Goal: Task Accomplishment & Management: Manage account settings

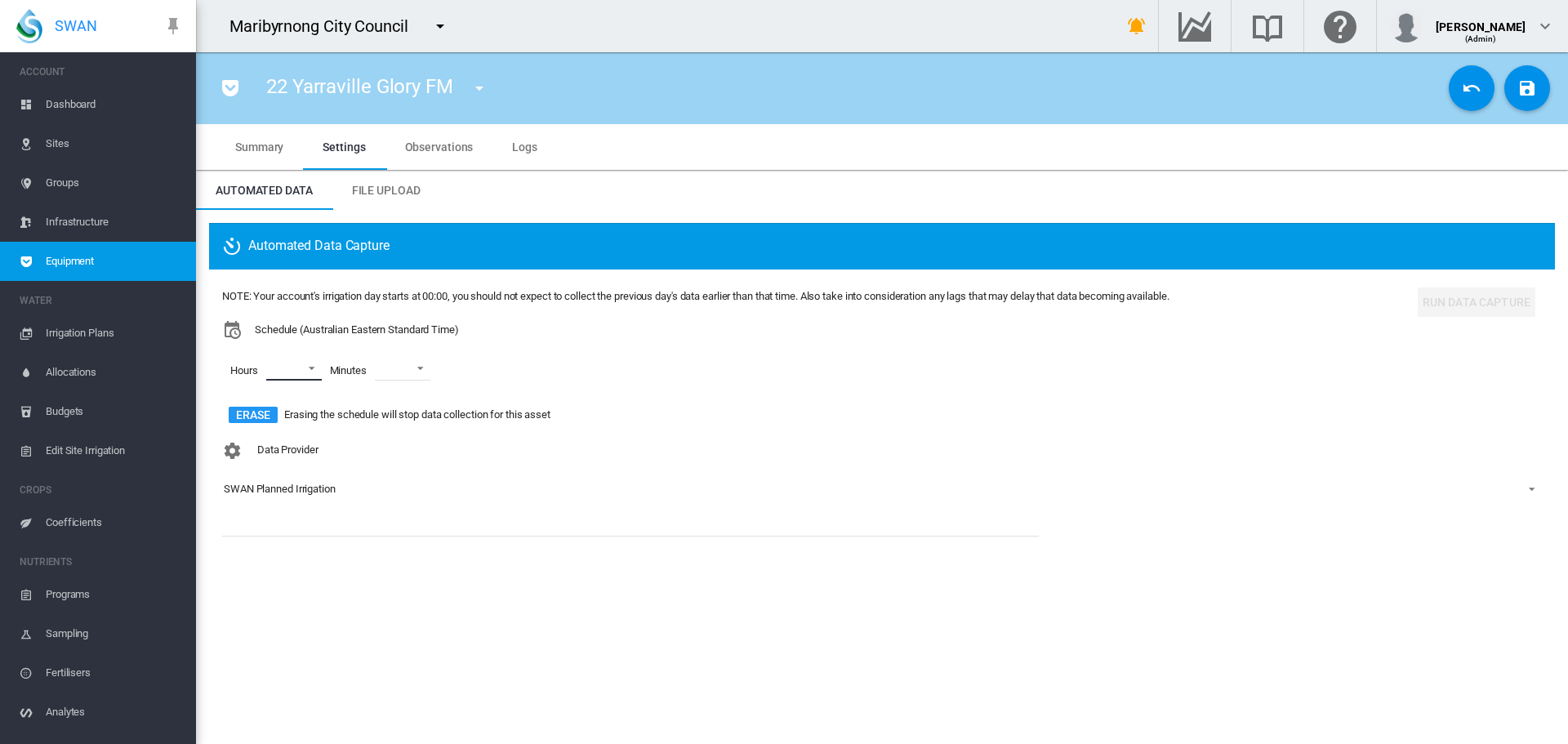
click at [315, 366] on md-select "00 01 02 03 04 05 06 07 08 09 10 11 12 13 14 15 16 17 18 19 20 21 22 23" at bounding box center [295, 368] width 56 height 24
click at [293, 423] on md-option "06" at bounding box center [290, 441] width 111 height 39
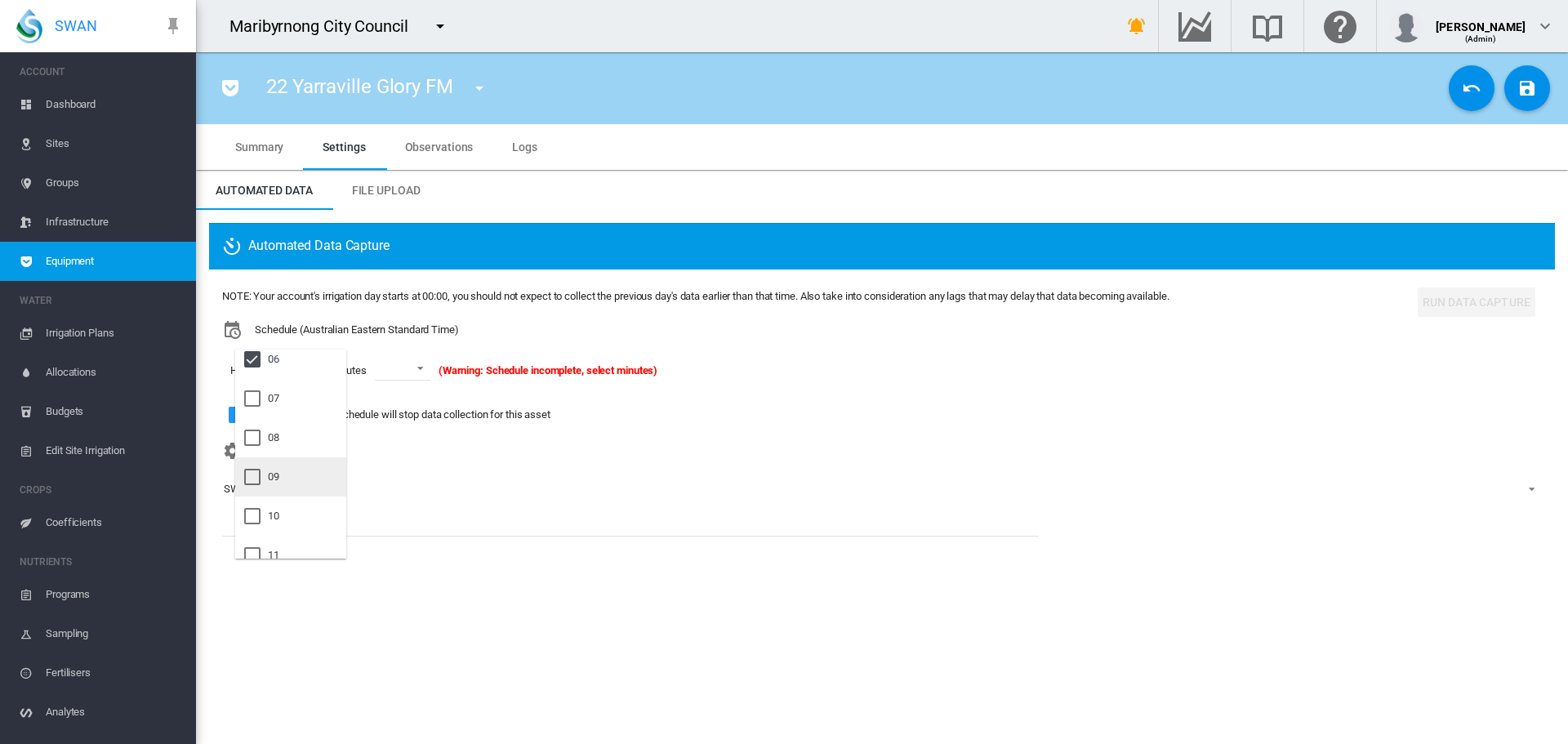
click at [287, 482] on md-option "09" at bounding box center [290, 476] width 111 height 39
click at [293, 469] on md-option "21" at bounding box center [290, 461] width 111 height 39
click at [406, 381] on md-backdrop at bounding box center [784, 372] width 1568 height 744
click at [407, 380] on md-select-value at bounding box center [415, 368] width 56 height 24
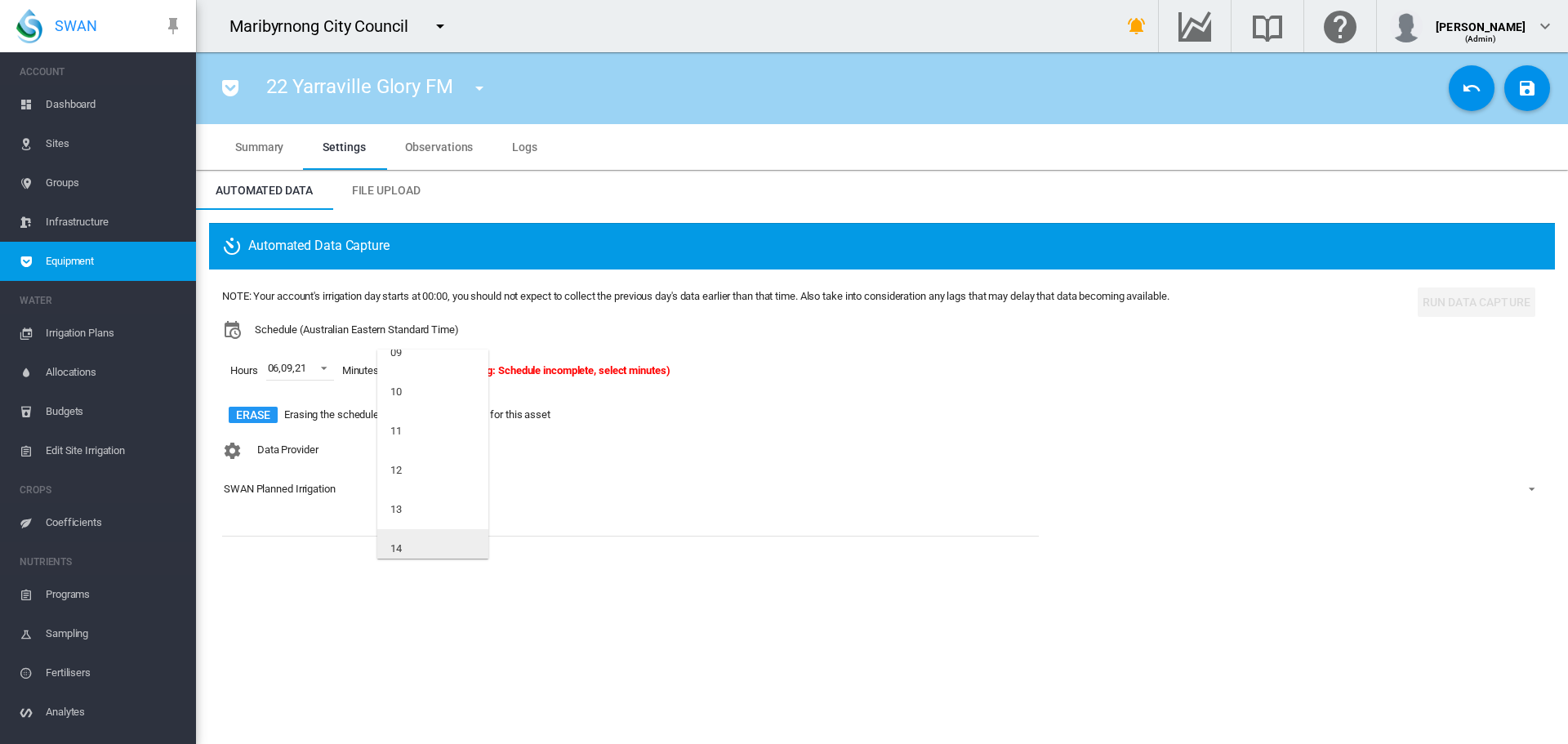
scroll to position [489, 0]
click at [421, 497] on md-option "15" at bounding box center [433, 506] width 111 height 39
click at [1541, 100] on button "Save Changes" at bounding box center [1526, 88] width 46 height 46
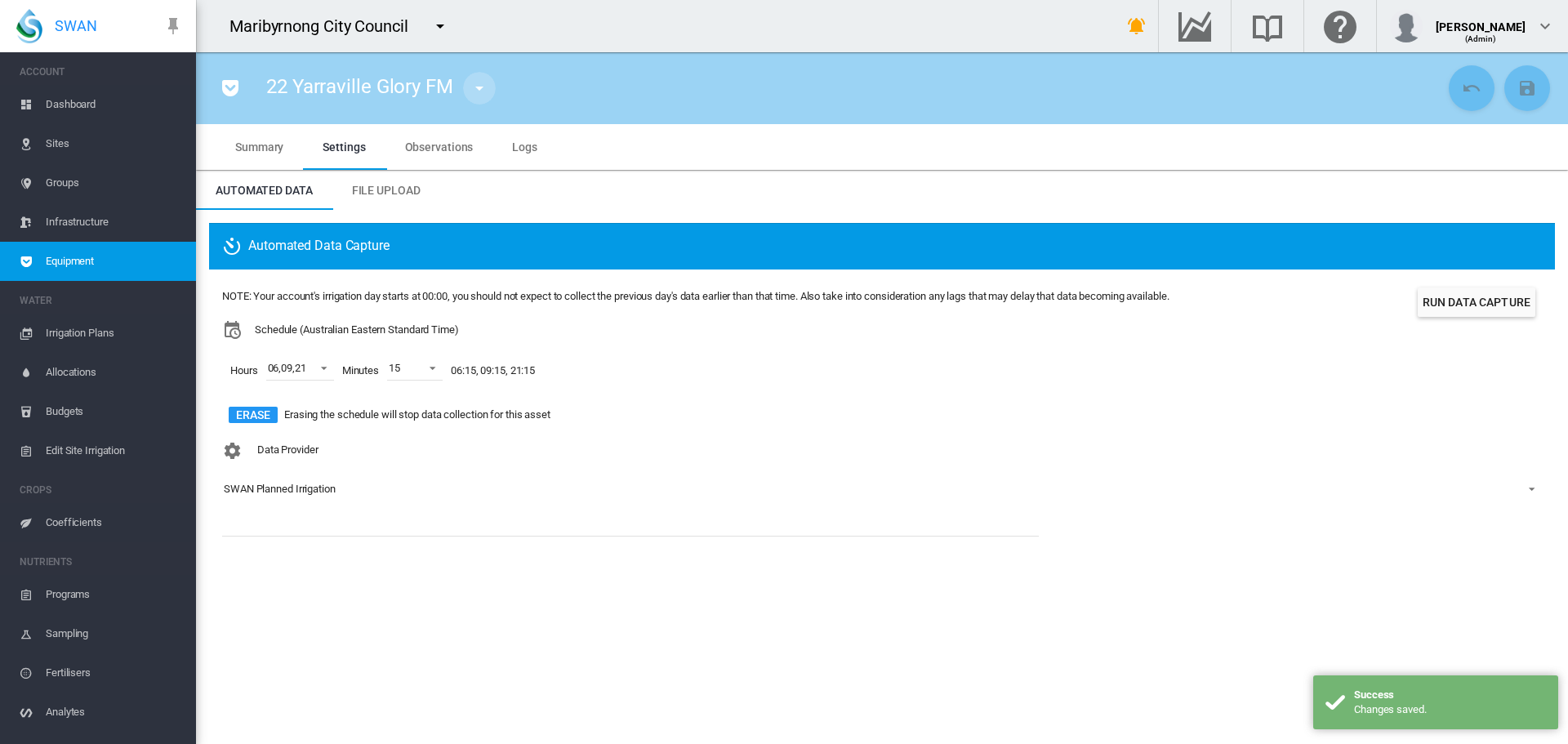
click at [486, 84] on md-icon "icon-menu-down" at bounding box center [479, 88] width 20 height 20
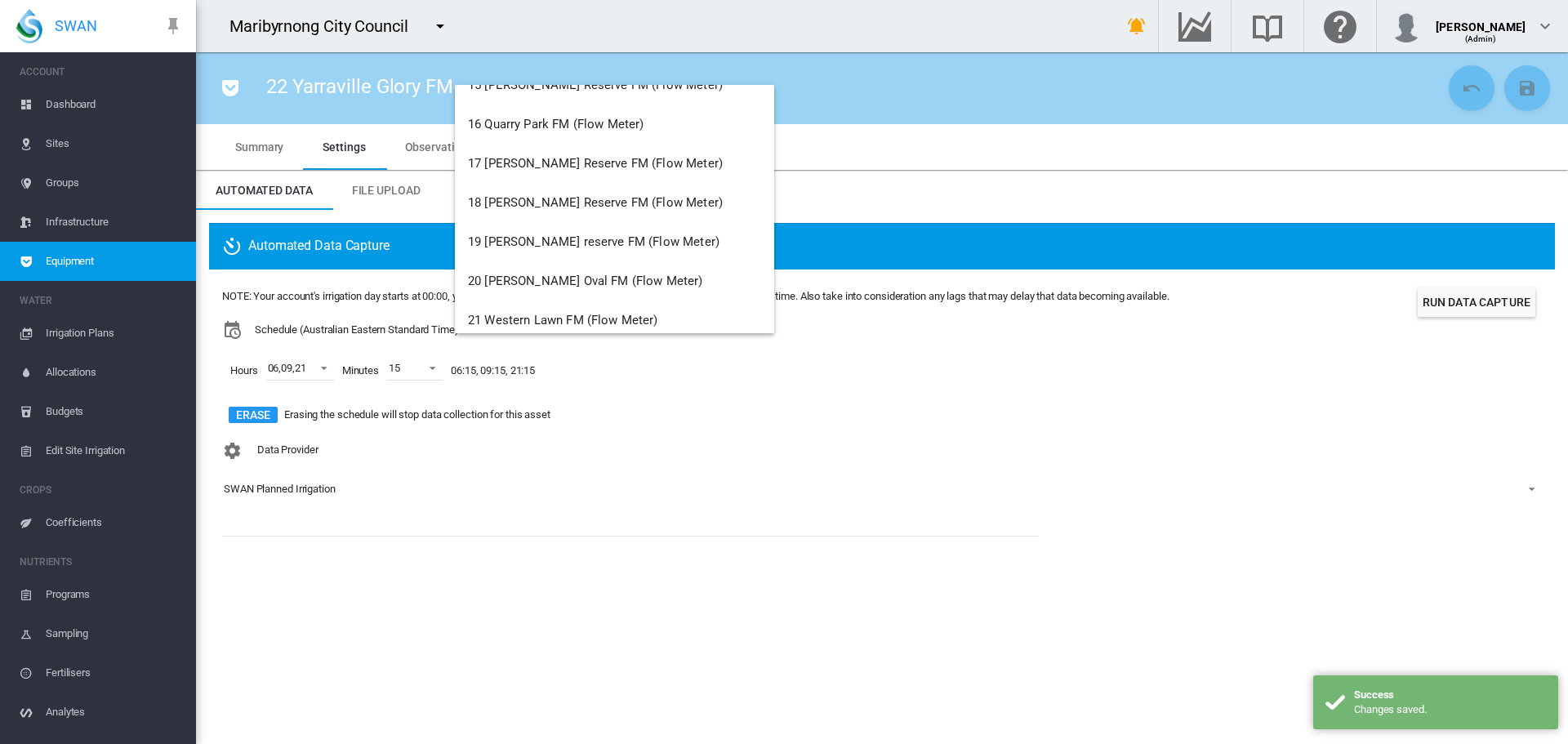
scroll to position [784, 0]
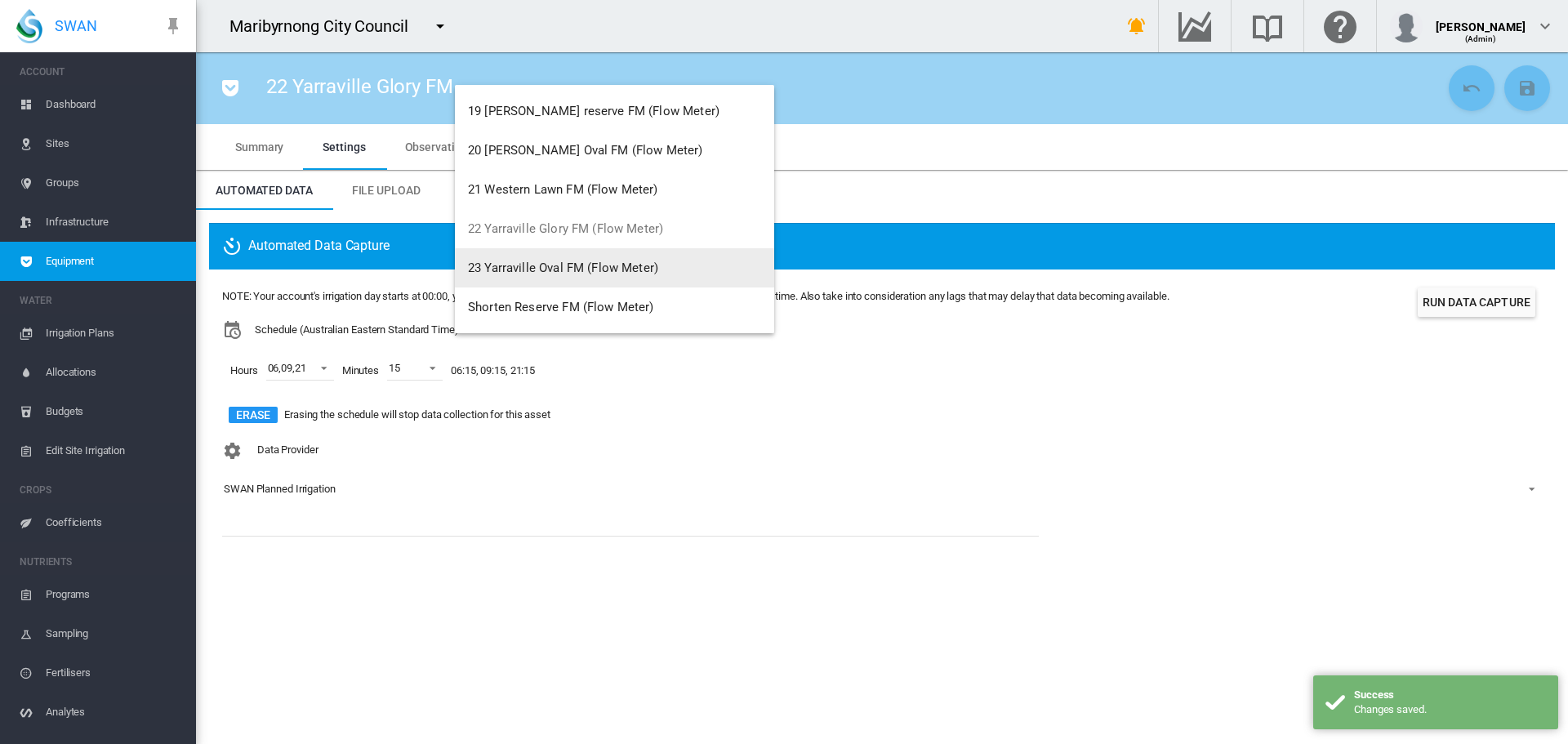
click at [585, 264] on span "23 Yarraville Oval FM (Flow Meter)" at bounding box center [563, 268] width 190 height 15
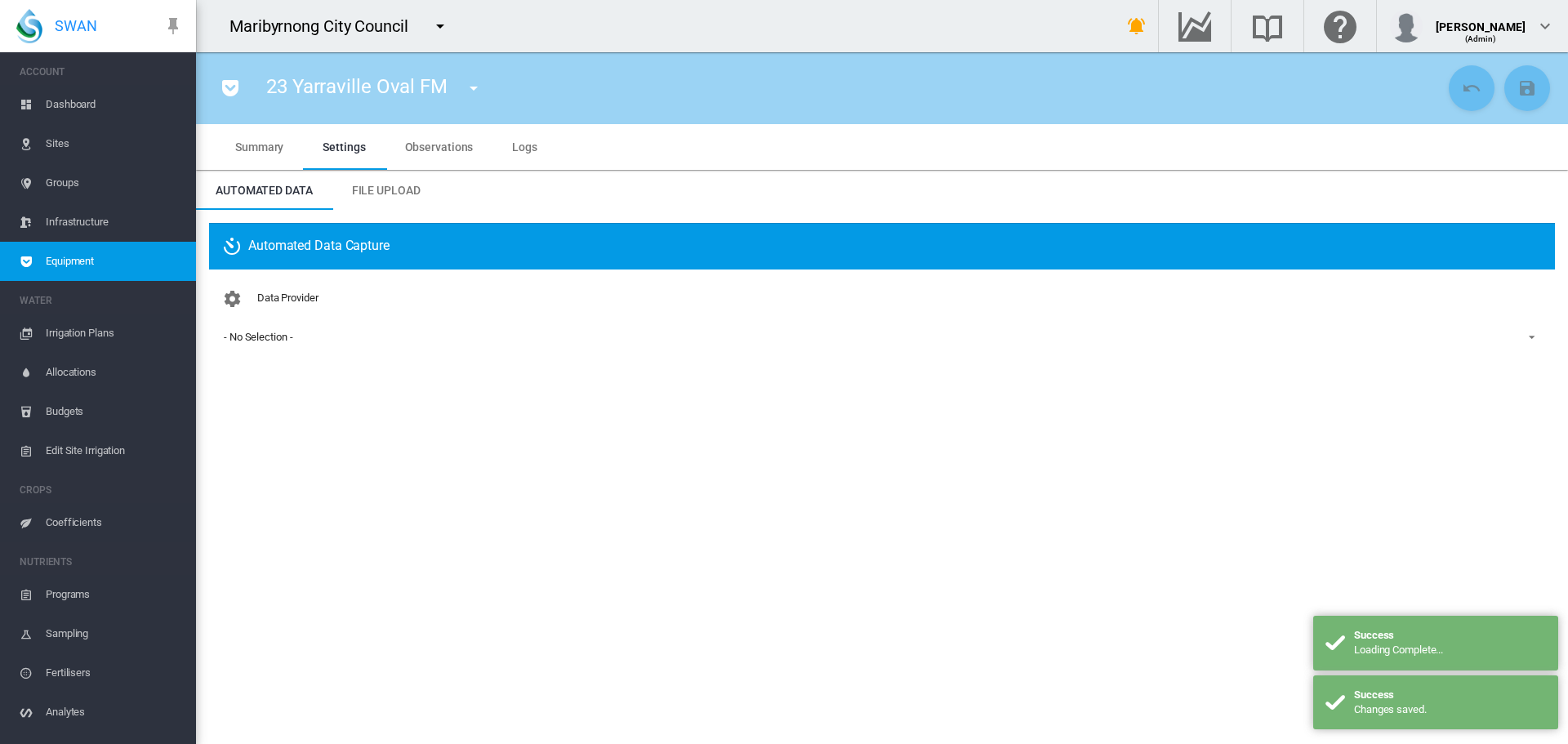
click at [308, 345] on span "- No Selection -" at bounding box center [869, 338] width 1290 height 15
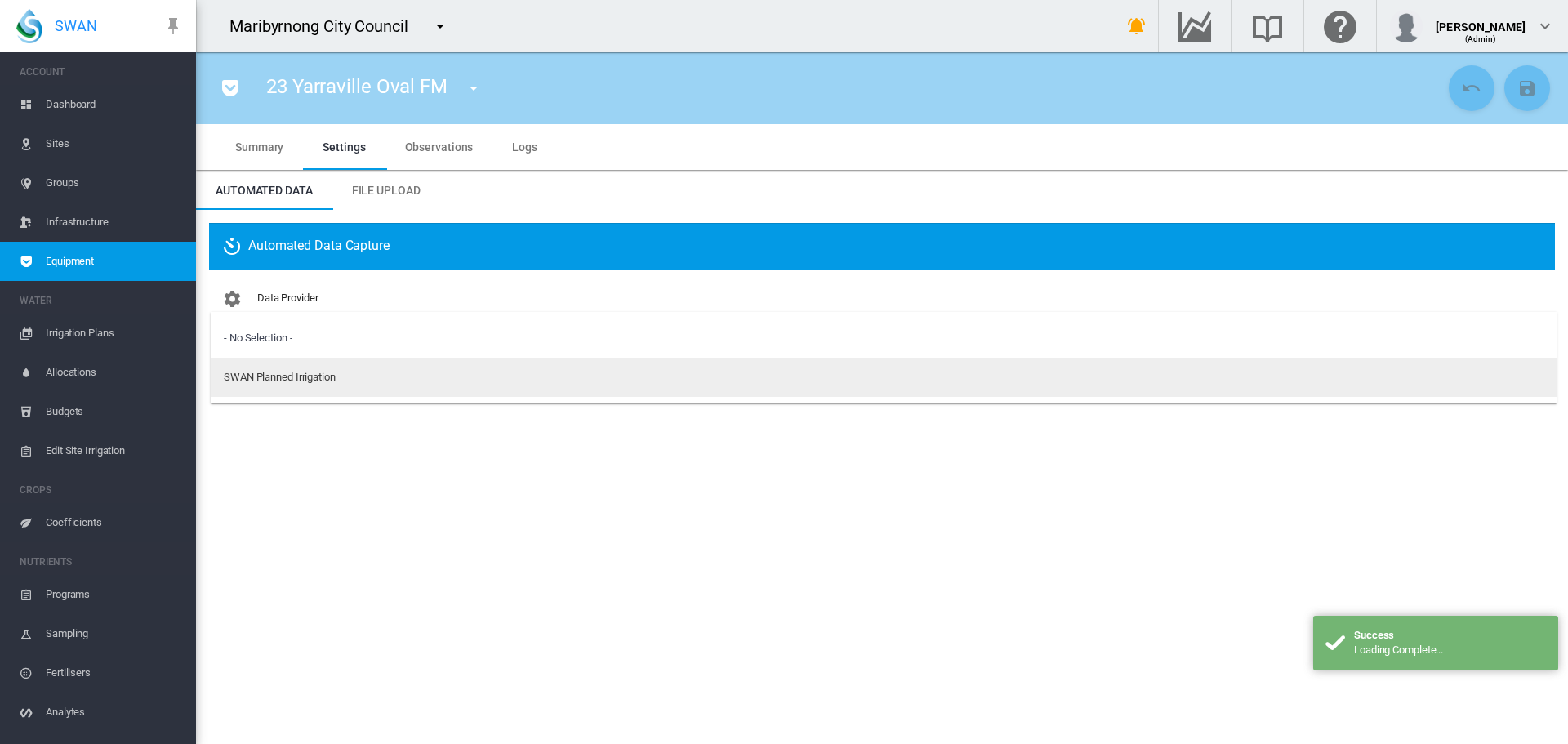
click at [305, 365] on md-option "SWAN Planned Irrigation" at bounding box center [883, 378] width 1345 height 39
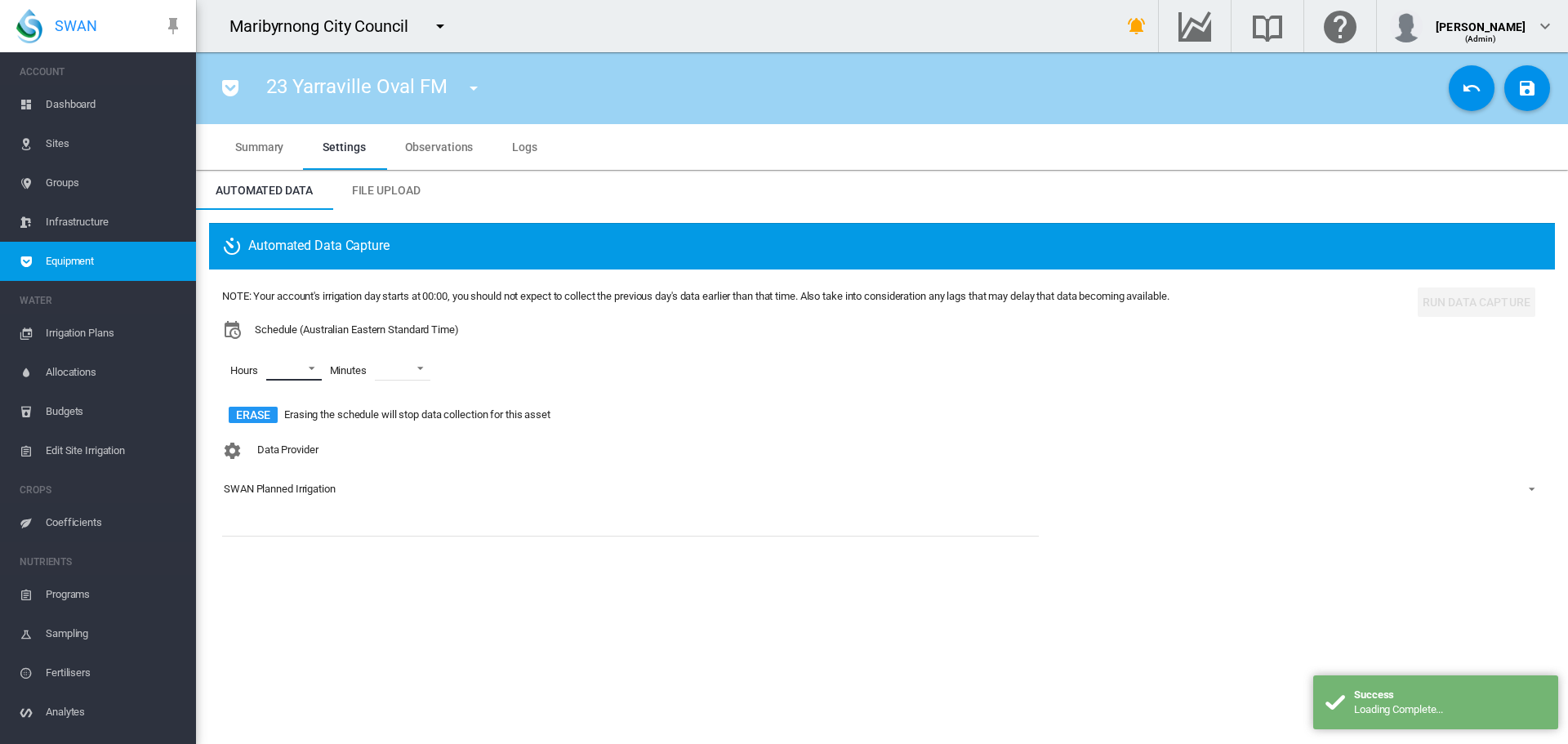
click at [309, 373] on md-select "00 01 02 03 04 05 06 07 08 09 10 11 12 13 14 15 16 17 18 19 20 21 22 23" at bounding box center [295, 368] width 56 height 24
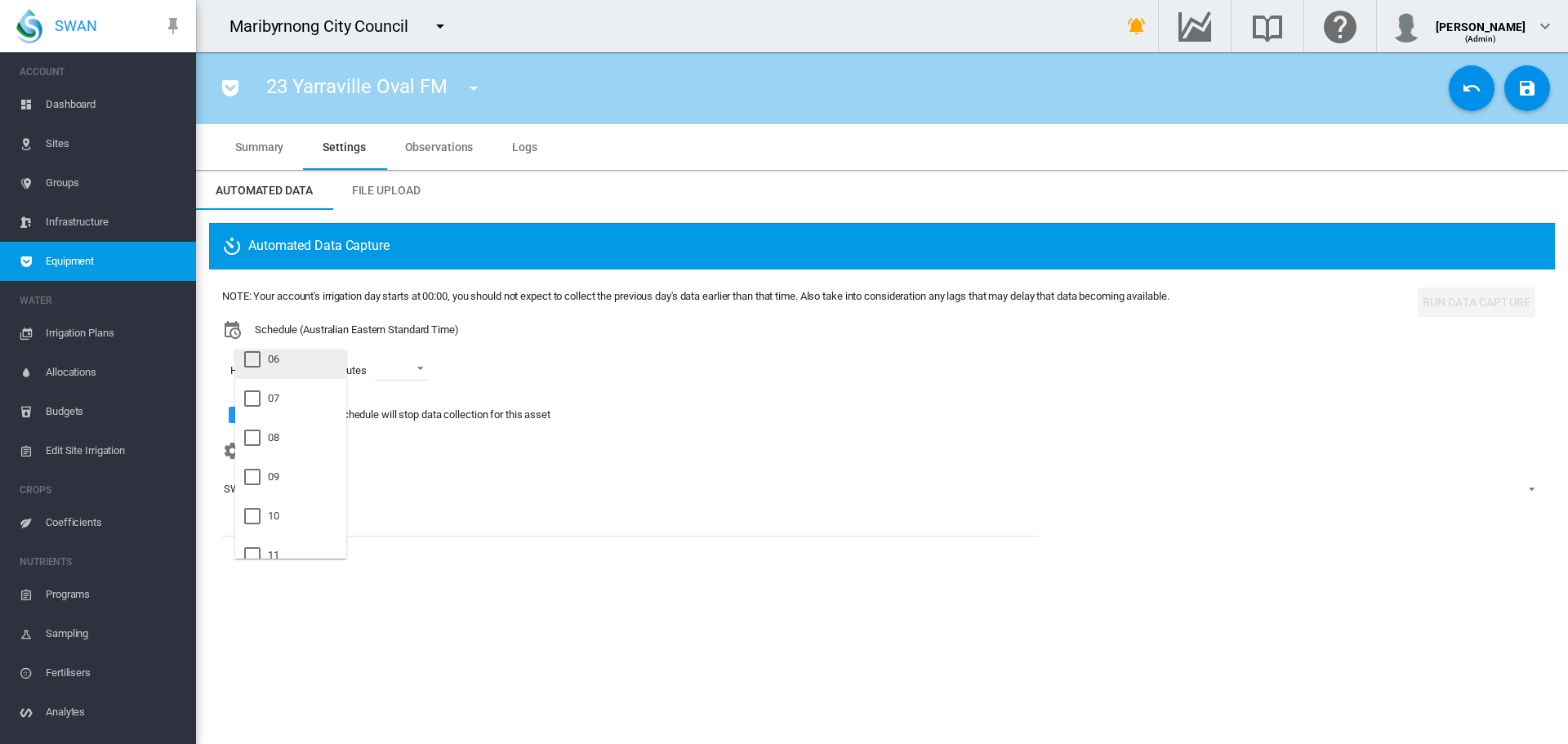
click at [320, 372] on md-option "06" at bounding box center [290, 359] width 111 height 39
click at [285, 468] on md-option "09" at bounding box center [290, 476] width 111 height 39
click at [285, 468] on md-option "21" at bounding box center [290, 461] width 111 height 39
click at [439, 371] on md-backdrop at bounding box center [784, 372] width 1568 height 744
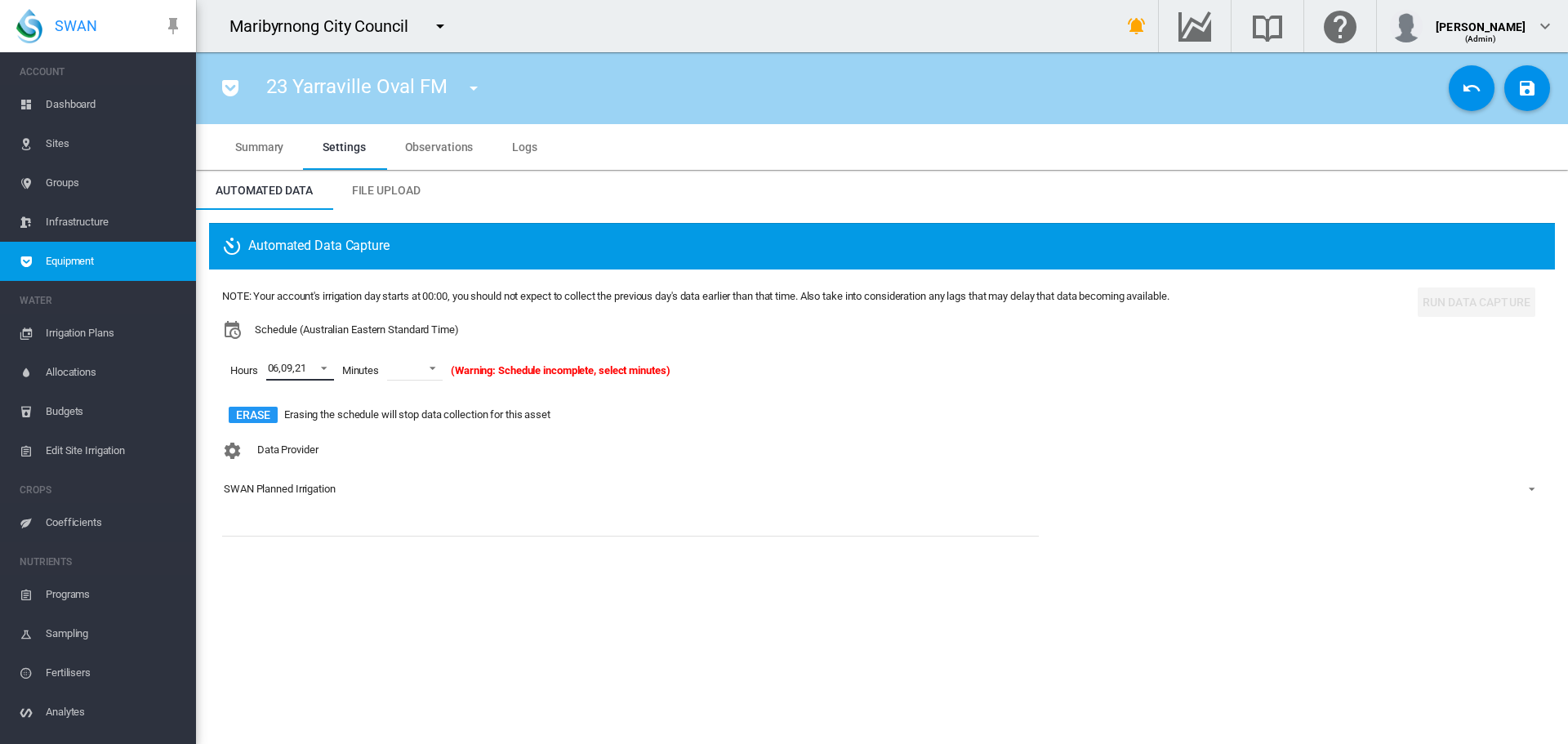
click at [436, 371] on span at bounding box center [427, 366] width 20 height 15
click at [426, 511] on md-option "15" at bounding box center [433, 506] width 111 height 39
click at [1514, 89] on button "Save Changes" at bounding box center [1526, 88] width 46 height 46
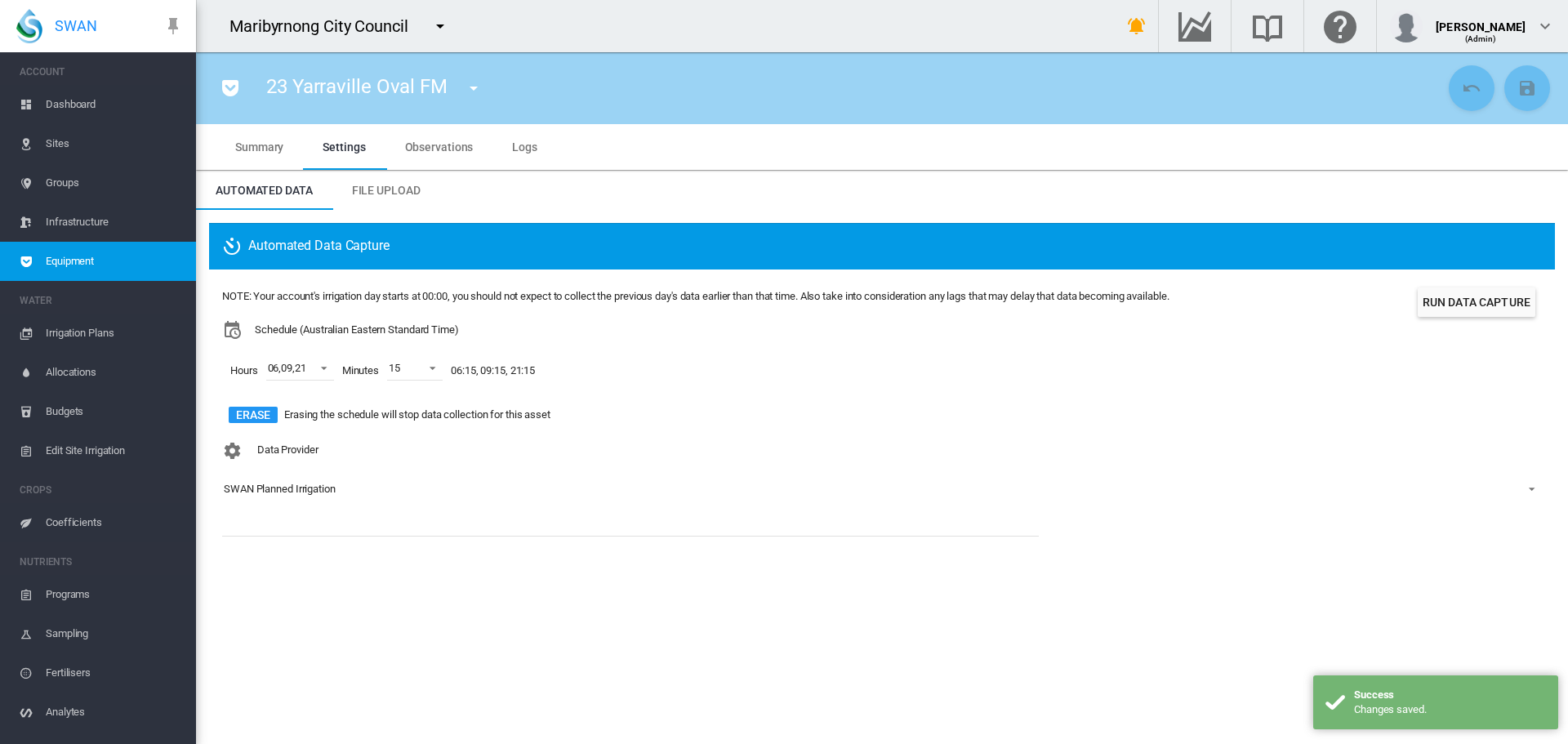
click at [103, 256] on span "Equipment" at bounding box center [114, 261] width 137 height 39
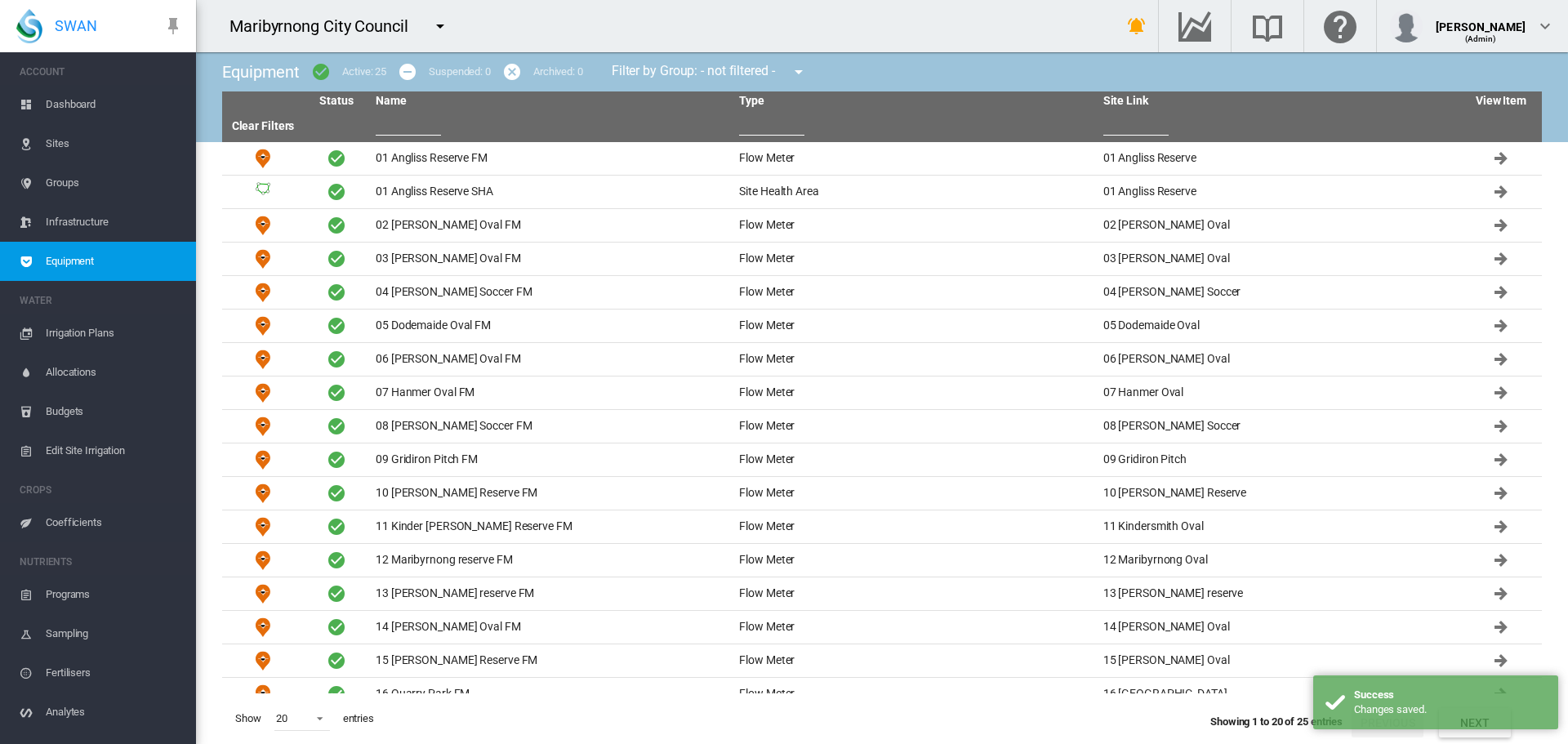
click at [37, 143] on link "Sites" at bounding box center [98, 144] width 196 height 39
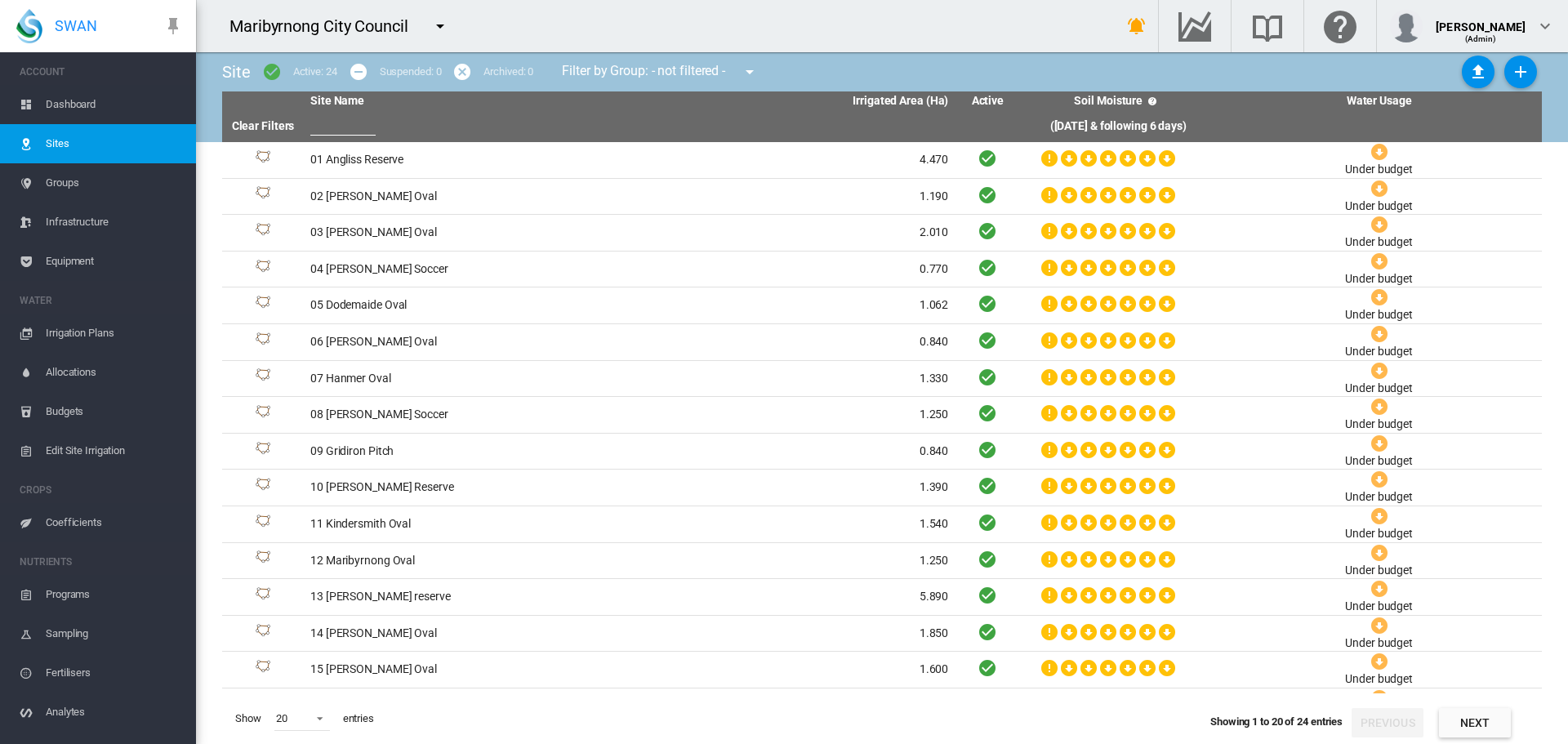
drag, startPoint x: 90, startPoint y: 105, endPoint x: 102, endPoint y: 108, distance: 12.4
click at [90, 105] on span "Dashboard" at bounding box center [114, 104] width 137 height 39
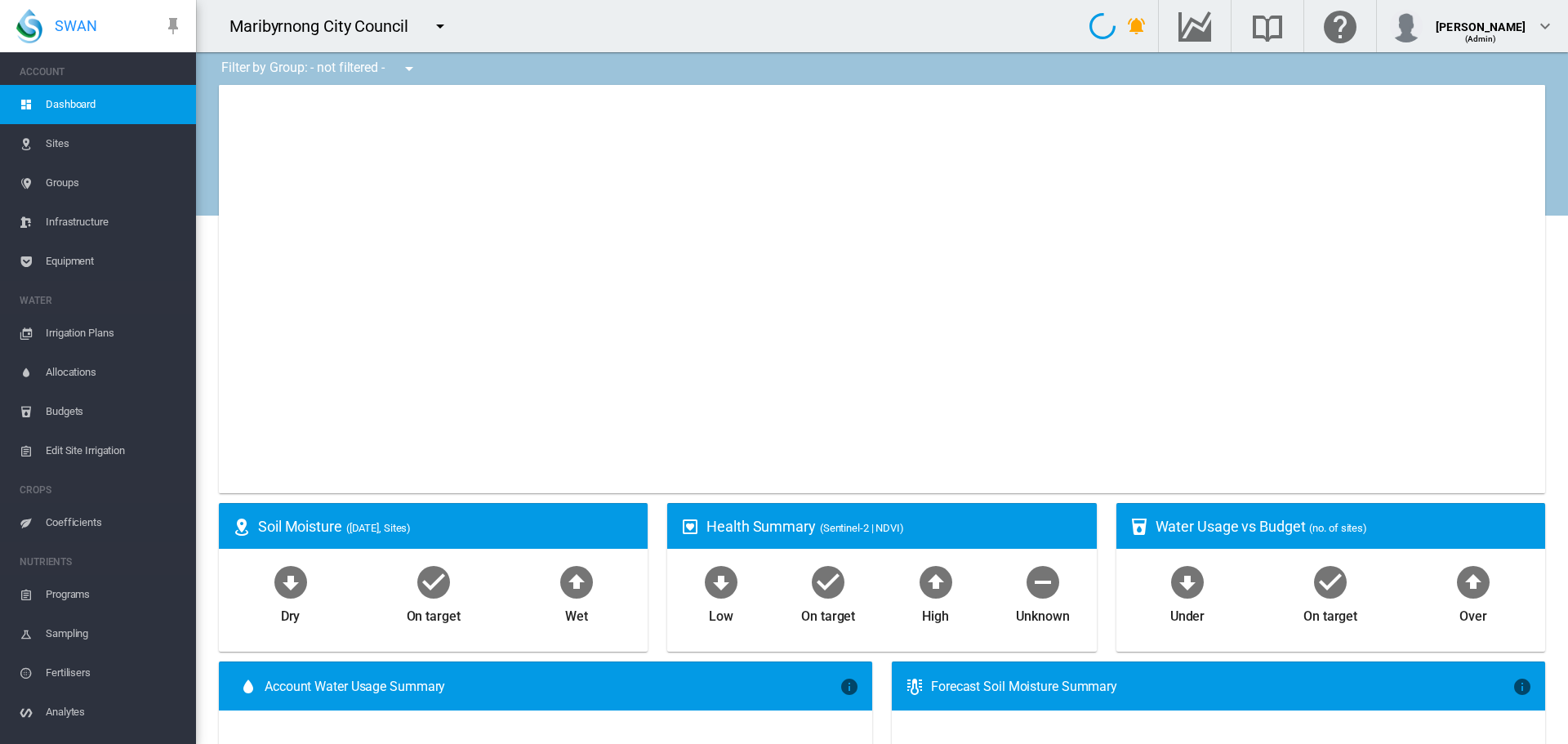
type input "**********"
